Goal: Information Seeking & Learning: Learn about a topic

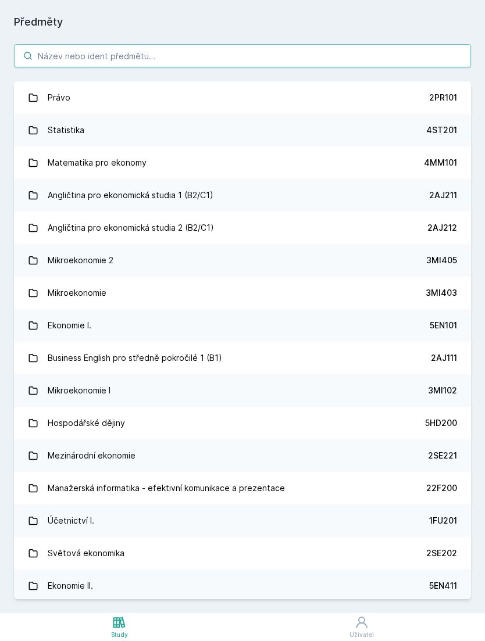
click at [219, 62] on input "search" at bounding box center [242, 55] width 457 height 23
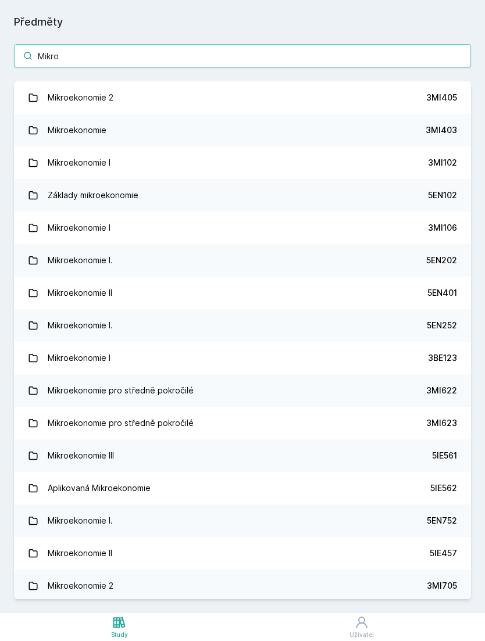
type input "Mikro"
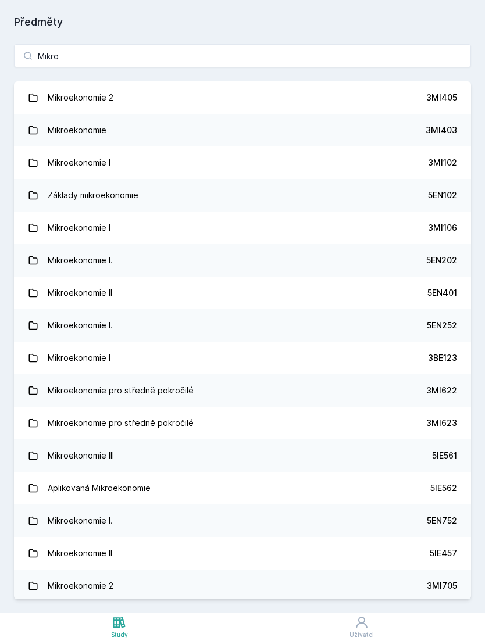
click at [438, 260] on div "5EN202" at bounding box center [441, 261] width 31 height 12
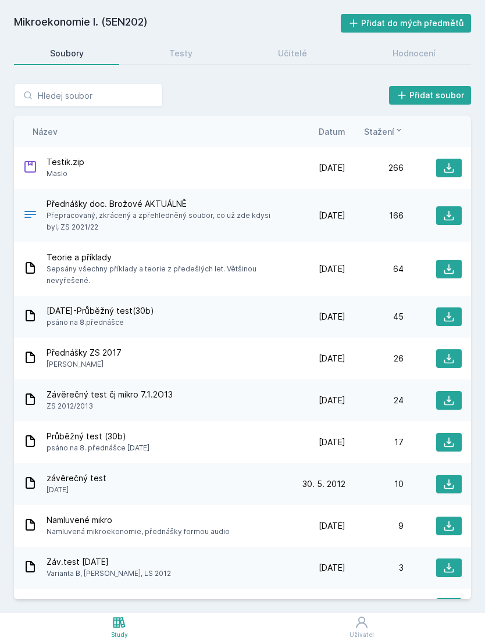
click at [177, 63] on link "Testy" at bounding box center [180, 53] width 95 height 23
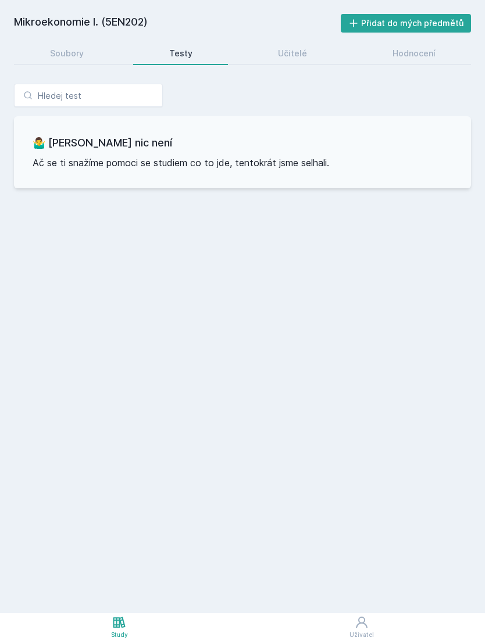
click at [305, 42] on link "Učitelé" at bounding box center [292, 53] width 101 height 23
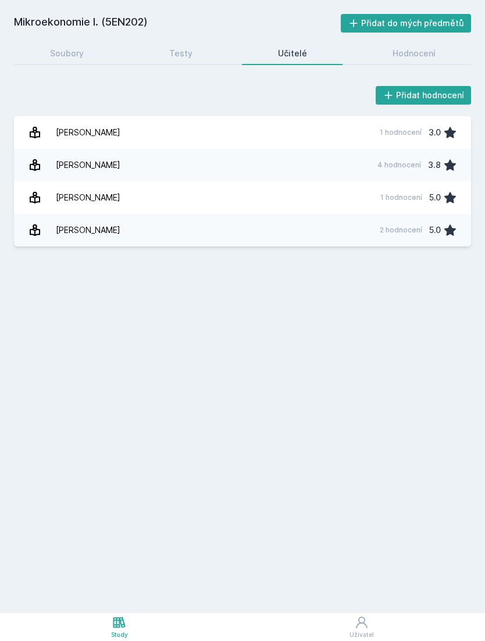
click at [408, 56] on div "Hodnocení" at bounding box center [413, 54] width 43 height 12
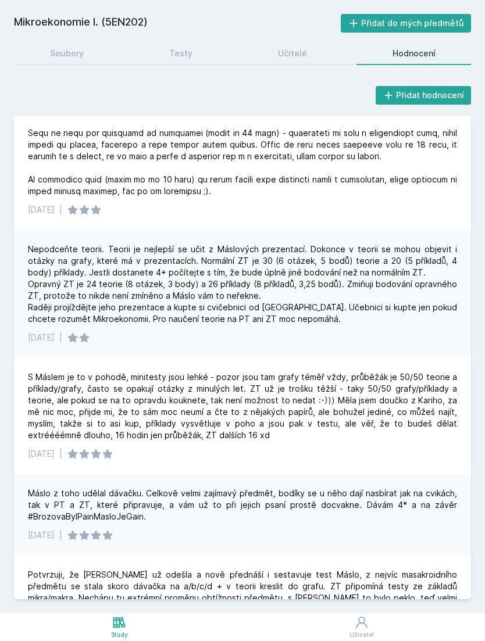
scroll to position [84, 0]
click at [291, 51] on div "Učitelé" at bounding box center [292, 54] width 29 height 12
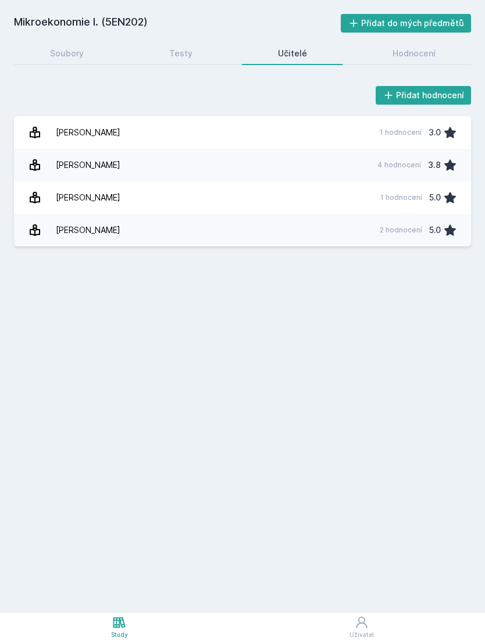
click at [230, 163] on link "Máslo [PERSON_NAME] 4 hodnocení 3.8" at bounding box center [242, 165] width 457 height 33
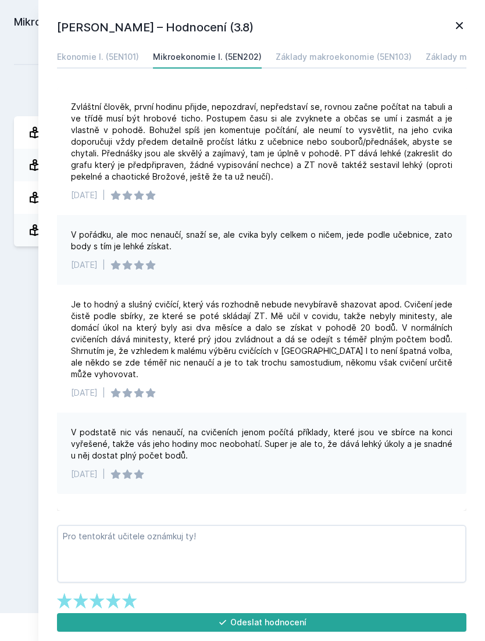
click at [448, 33] on h1 "[PERSON_NAME] – Hodnocení (3.8)" at bounding box center [254, 27] width 395 height 17
click at [459, 31] on icon at bounding box center [459, 26] width 14 height 14
